Goal: Information Seeking & Learning: Learn about a topic

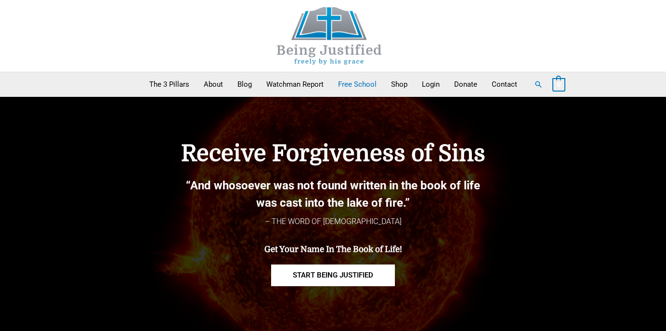
click at [356, 87] on link "Free School" at bounding box center [357, 84] width 53 height 24
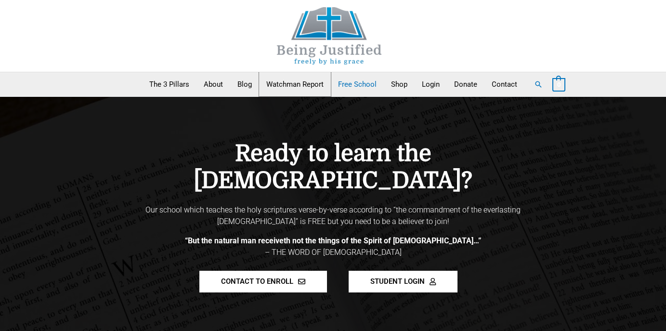
click at [281, 80] on link "Watchman Report" at bounding box center [295, 84] width 72 height 24
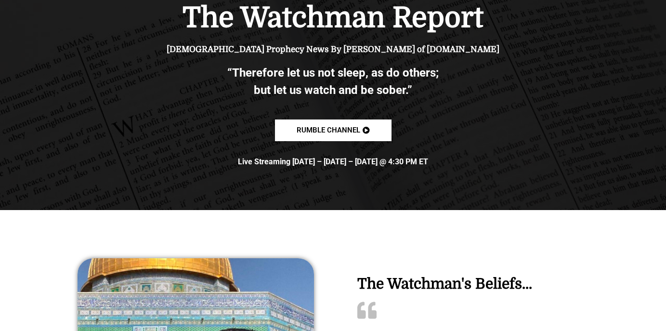
scroll to position [144, 0]
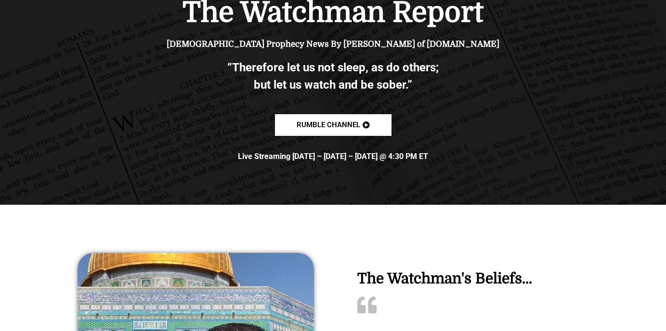
drag, startPoint x: 668, startPoint y: 30, endPoint x: 668, endPoint y: 50, distance: 19.8
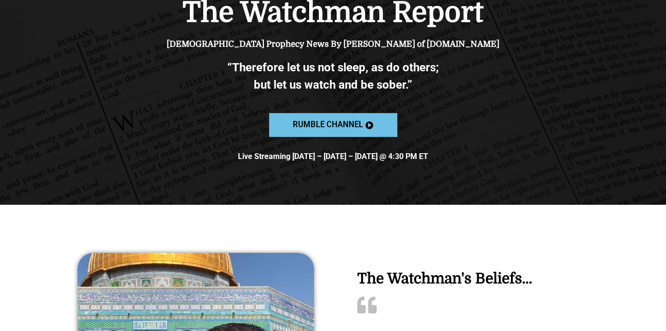
click at [370, 115] on link "Rumble channel" at bounding box center [333, 125] width 128 height 24
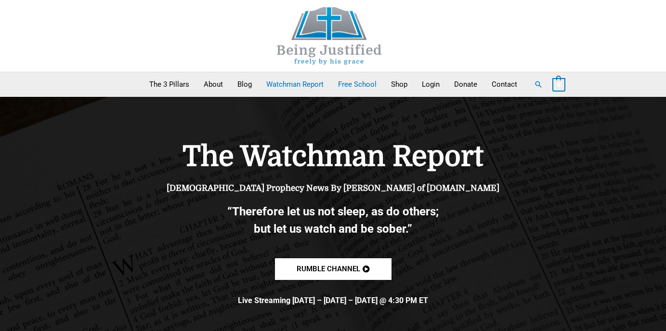
click at [352, 84] on link "Free School" at bounding box center [357, 84] width 53 height 24
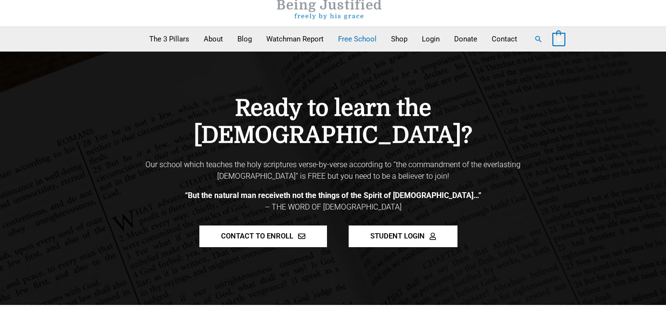
scroll to position [44, 0]
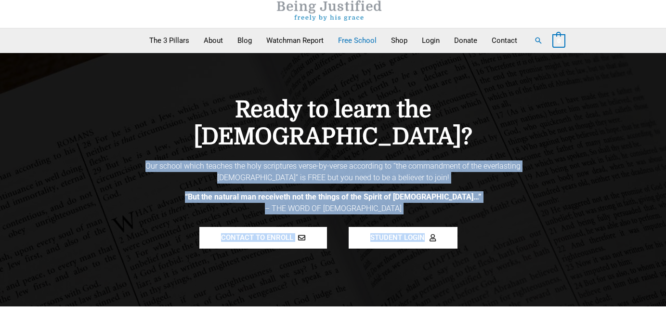
drag, startPoint x: 136, startPoint y: 128, endPoint x: 463, endPoint y: 203, distance: 335.1
click at [463, 203] on div "Ready to learn the scriptures? Our school which teaches the holy scriptures ver…" at bounding box center [333, 179] width 549 height 215
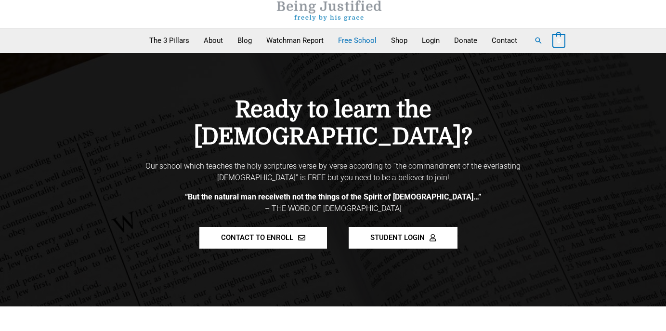
click at [516, 222] on section "CONTACT TO ENROLL STUDENT LOGIN" at bounding box center [333, 237] width 405 height 31
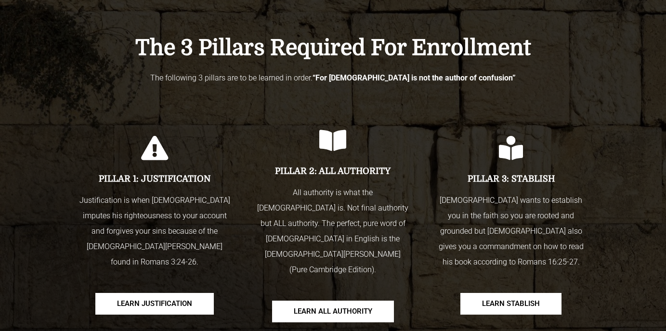
scroll to position [665, 0]
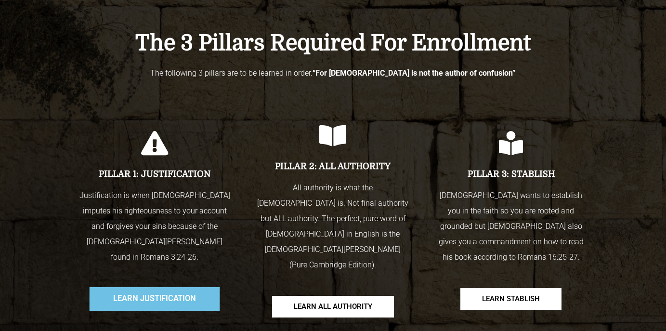
click at [213, 287] on link "Learn Justification" at bounding box center [155, 299] width 131 height 24
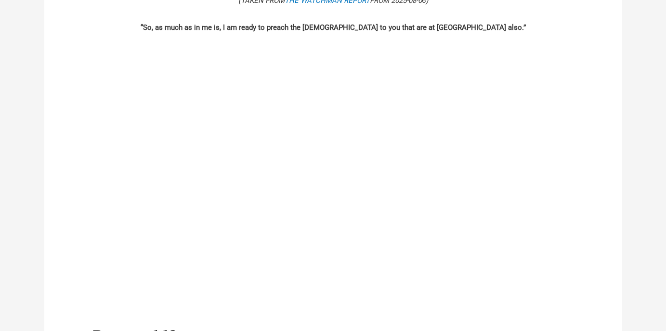
scroll to position [476, 0]
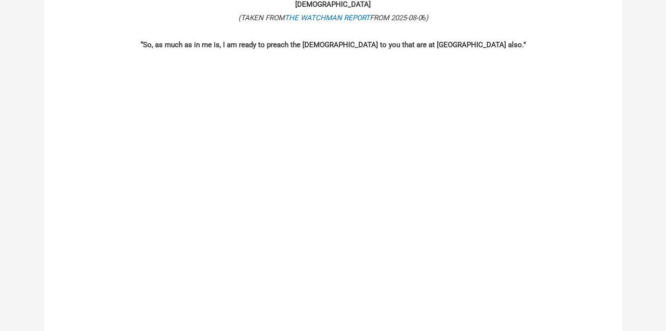
drag, startPoint x: 666, startPoint y: 84, endPoint x: 672, endPoint y: 106, distance: 23.5
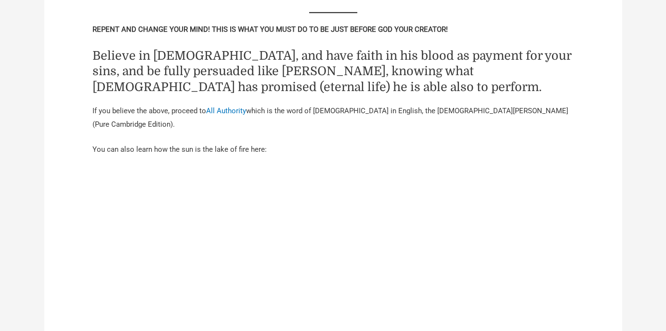
scroll to position [2267, 0]
